Goal: Task Accomplishment & Management: Complete application form

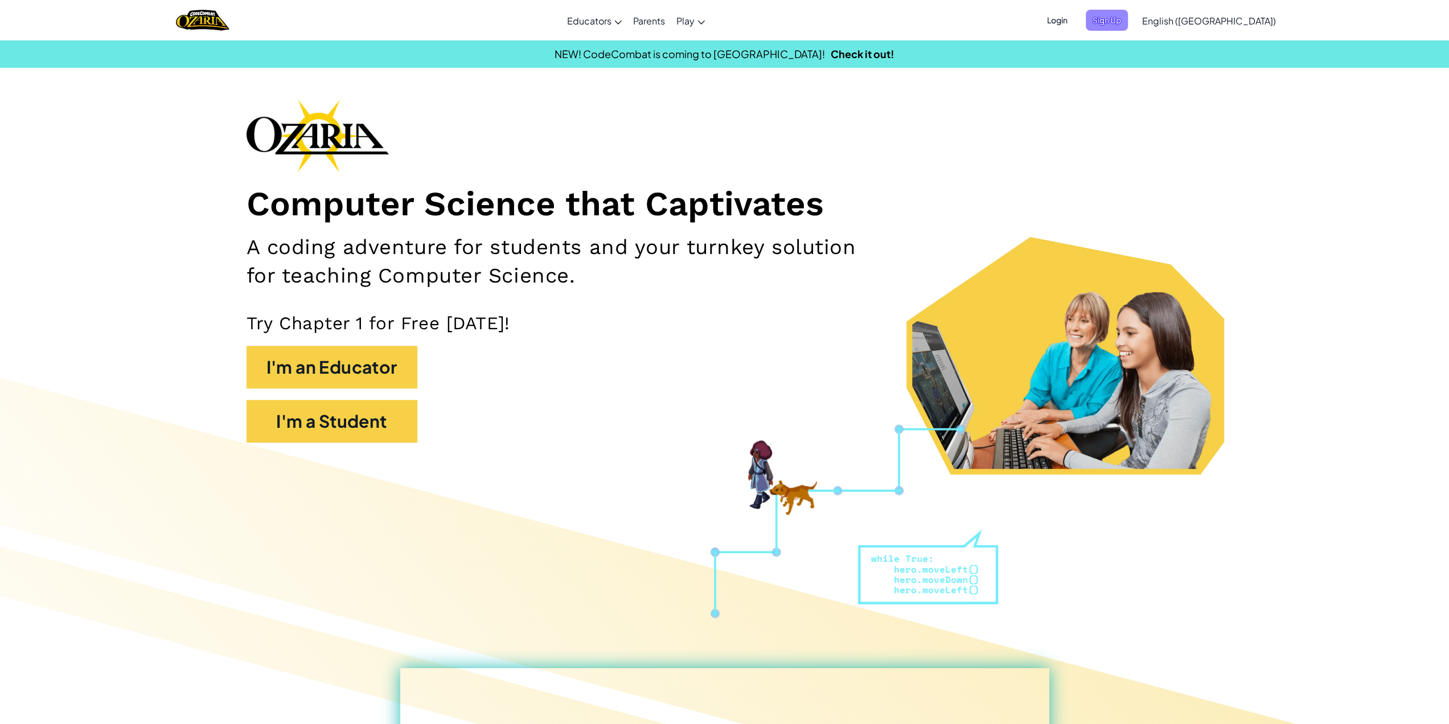
click at [1128, 21] on span "Sign Up" at bounding box center [1107, 20] width 42 height 21
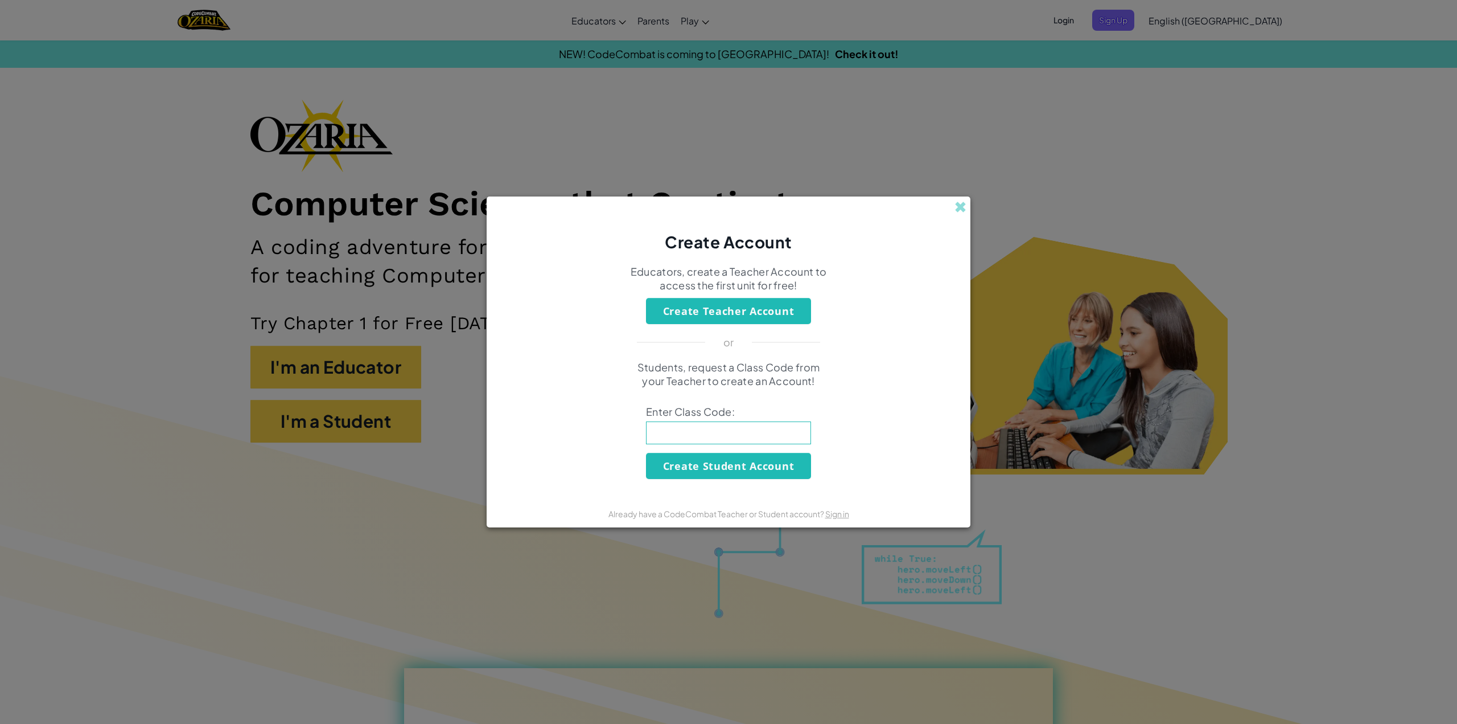
drag, startPoint x: 1091, startPoint y: 142, endPoint x: 963, endPoint y: 241, distance: 161.9
click at [1083, 143] on div "Create Account Educators, create a Teacher Account to access the first unit for…" at bounding box center [728, 362] width 1457 height 724
click at [964, 211] on span at bounding box center [961, 207] width 12 height 12
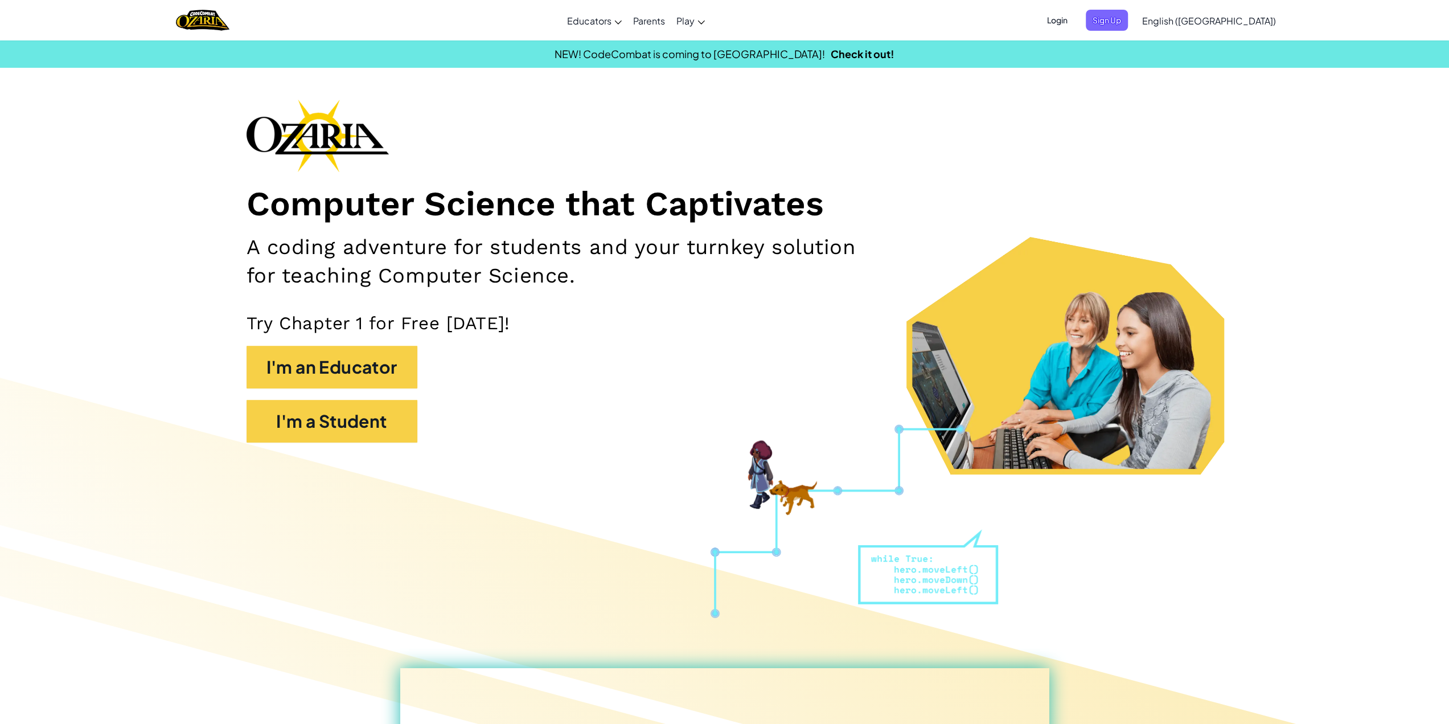
click at [1074, 21] on span "Login" at bounding box center [1057, 20] width 34 height 21
